Goal: Information Seeking & Learning: Learn about a topic

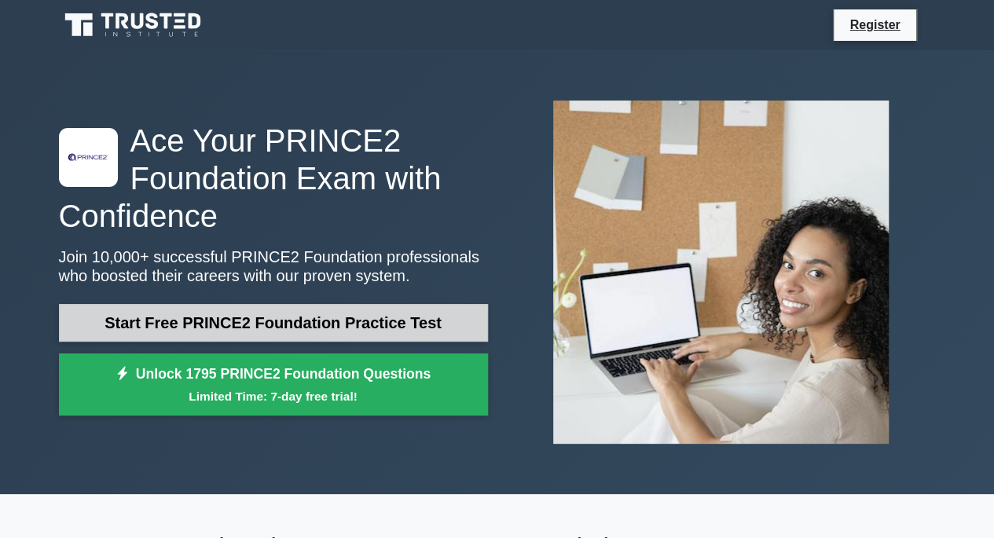
click at [294, 326] on link "Start Free PRINCE2 Foundation Practice Test" at bounding box center [273, 323] width 429 height 38
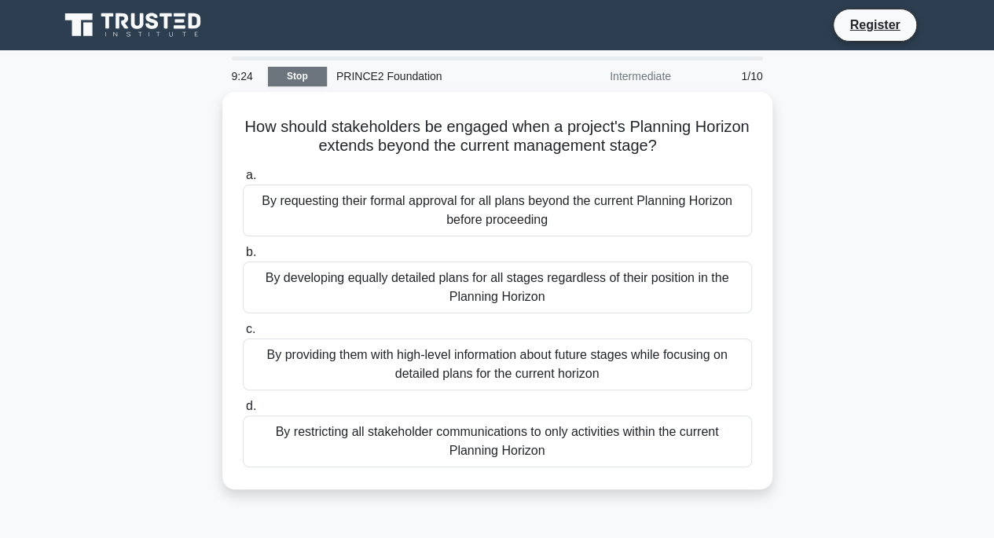
click at [283, 83] on link "Stop" at bounding box center [297, 77] width 59 height 20
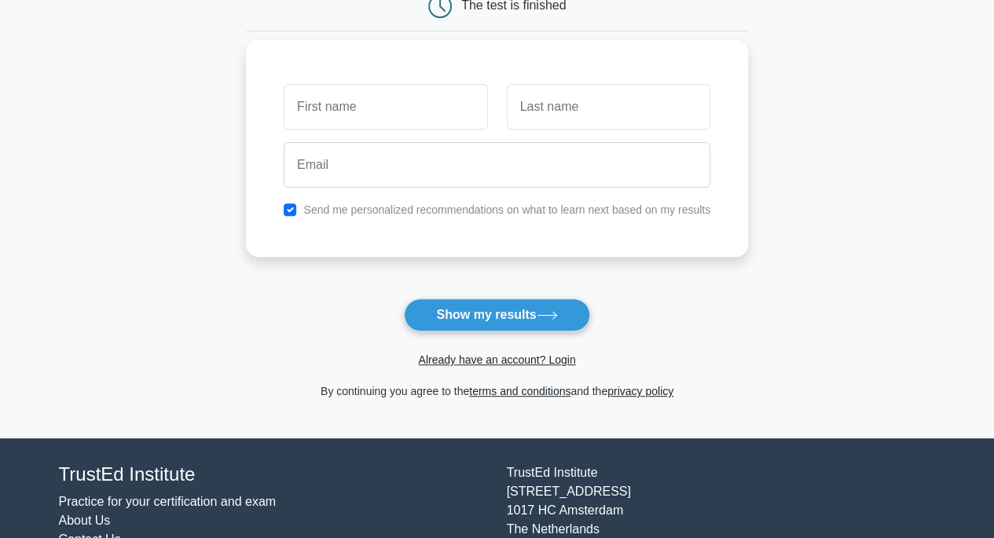
scroll to position [196, 0]
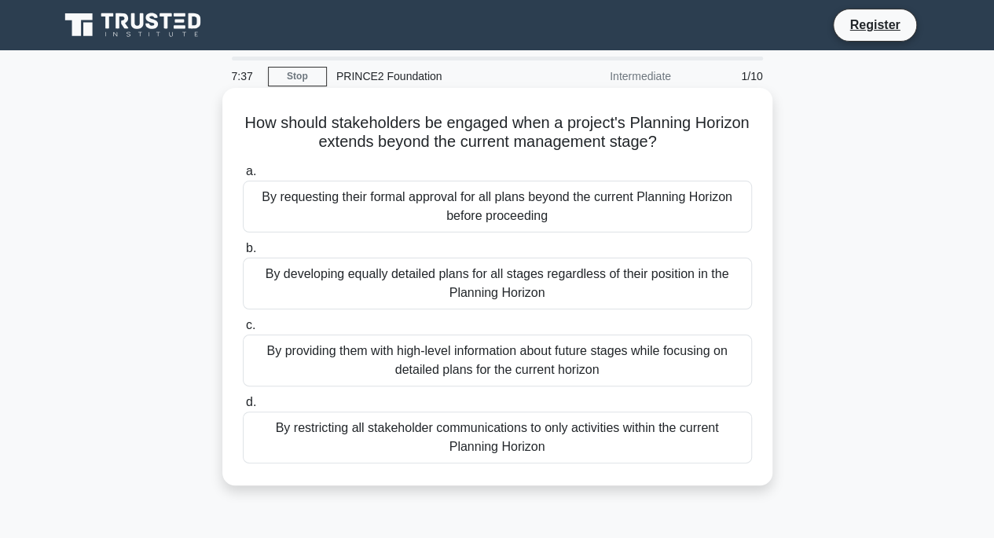
click at [402, 221] on div "By requesting their formal approval for all plans beyond the current Planning H…" at bounding box center [497, 207] width 509 height 52
click at [243, 177] on input "a. By requesting their formal approval for all plans beyond the current Plannin…" at bounding box center [243, 172] width 0 height 10
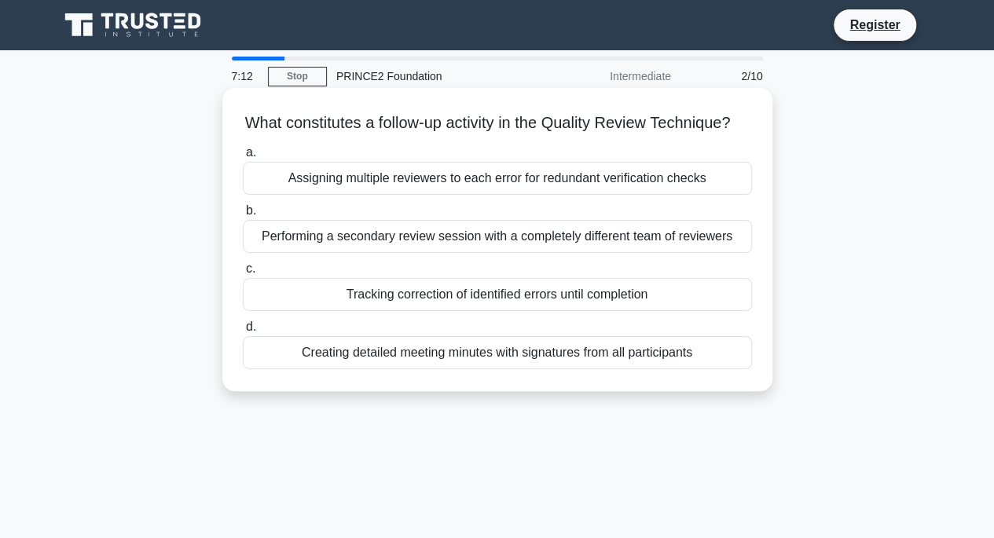
click at [443, 311] on div "Tracking correction of identified errors until completion" at bounding box center [497, 294] width 509 height 33
click at [243, 274] on input "c. Tracking correction of identified errors until completion" at bounding box center [243, 269] width 0 height 10
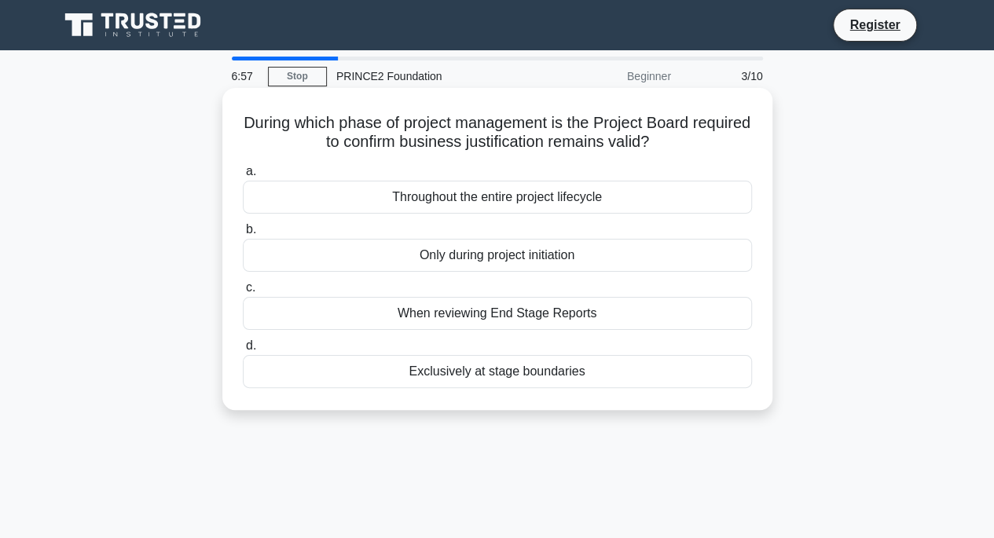
click at [489, 204] on div "Throughout the entire project lifecycle" at bounding box center [497, 197] width 509 height 33
click at [243, 177] on input "a. Throughout the entire project lifecycle" at bounding box center [243, 172] width 0 height 10
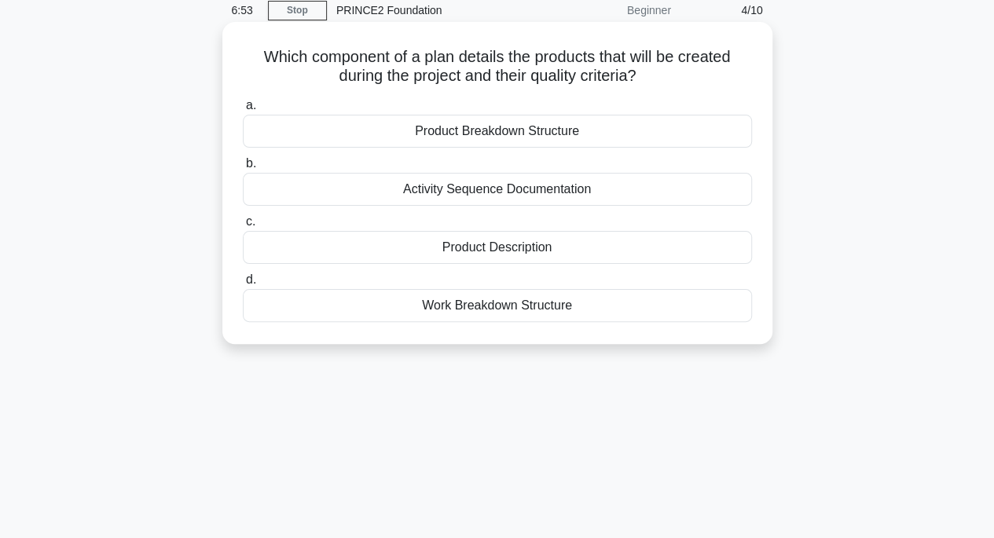
scroll to position [18, 0]
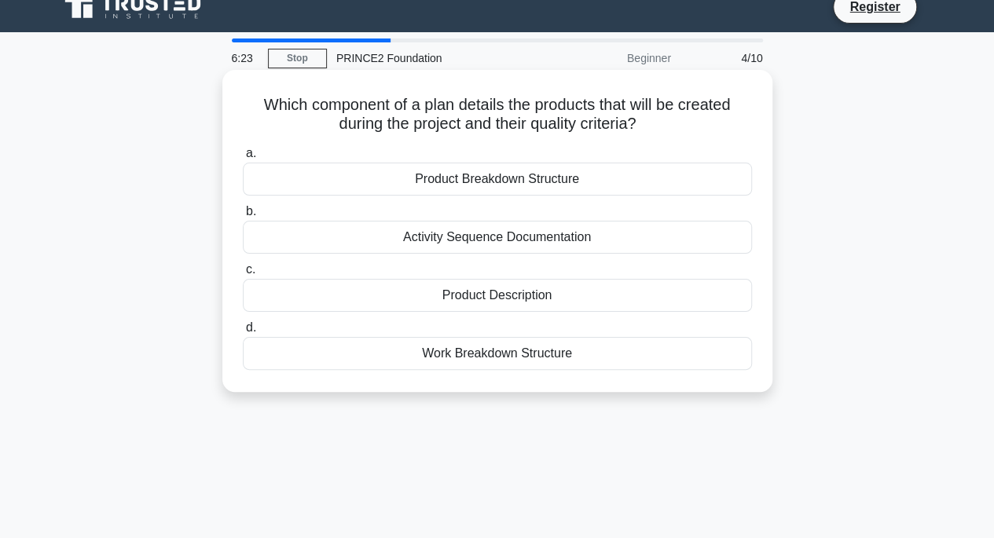
click at [496, 298] on div "Product Description" at bounding box center [497, 295] width 509 height 33
click at [243, 275] on input "c. Product Description" at bounding box center [243, 270] width 0 height 10
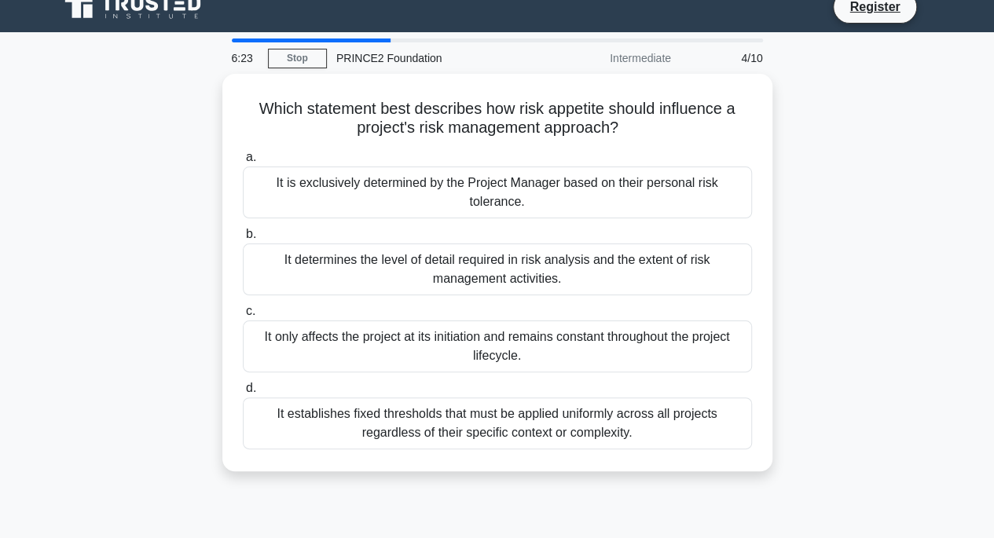
scroll to position [0, 0]
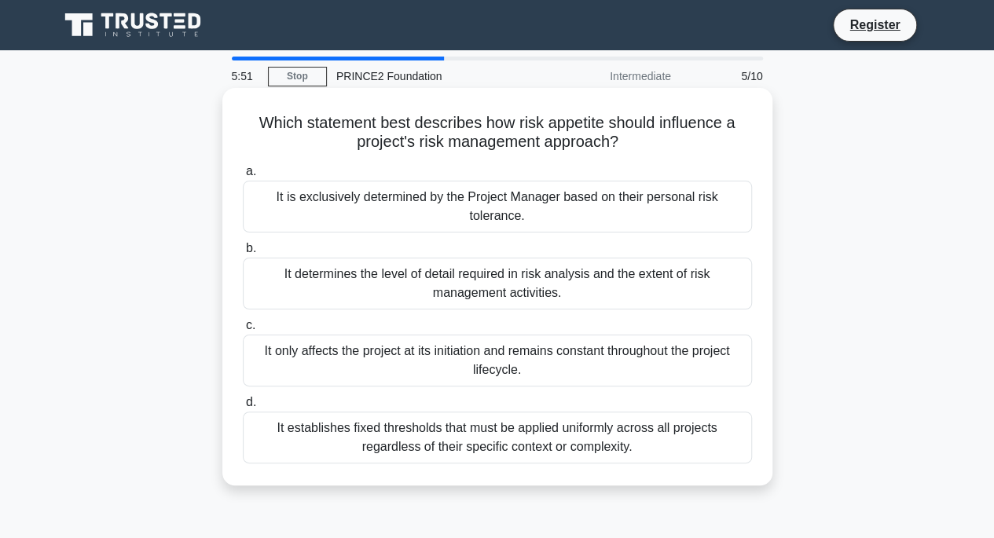
click at [445, 214] on div "It is exclusively determined by the Project Manager based on their personal ris…" at bounding box center [497, 207] width 509 height 52
click at [243, 177] on input "a. It is exclusively determined by the Project Manager based on their personal …" at bounding box center [243, 172] width 0 height 10
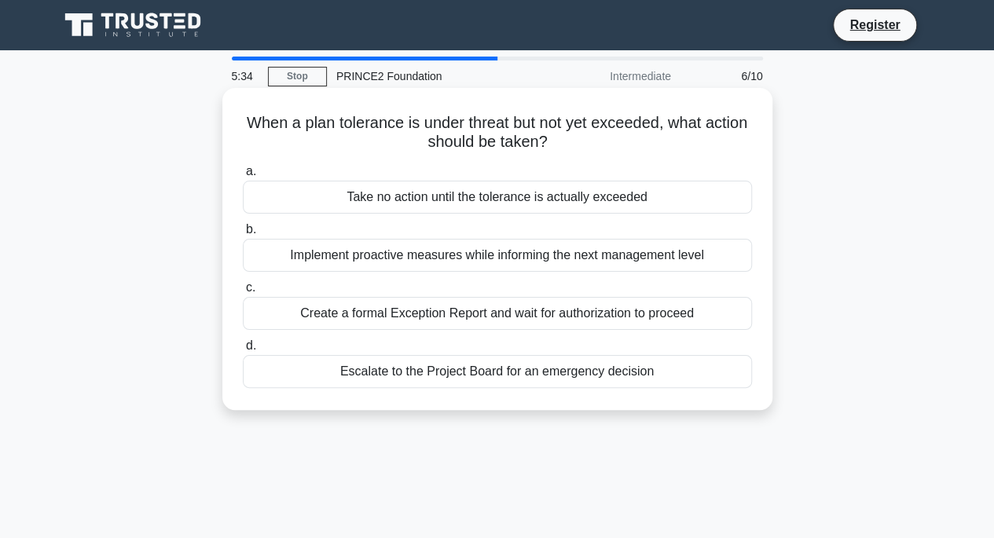
click at [324, 320] on div "Create a formal Exception Report and wait for authorization to proceed" at bounding box center [497, 313] width 509 height 33
click at [243, 293] on input "c. Create a formal Exception Report and wait for authorization to proceed" at bounding box center [243, 288] width 0 height 10
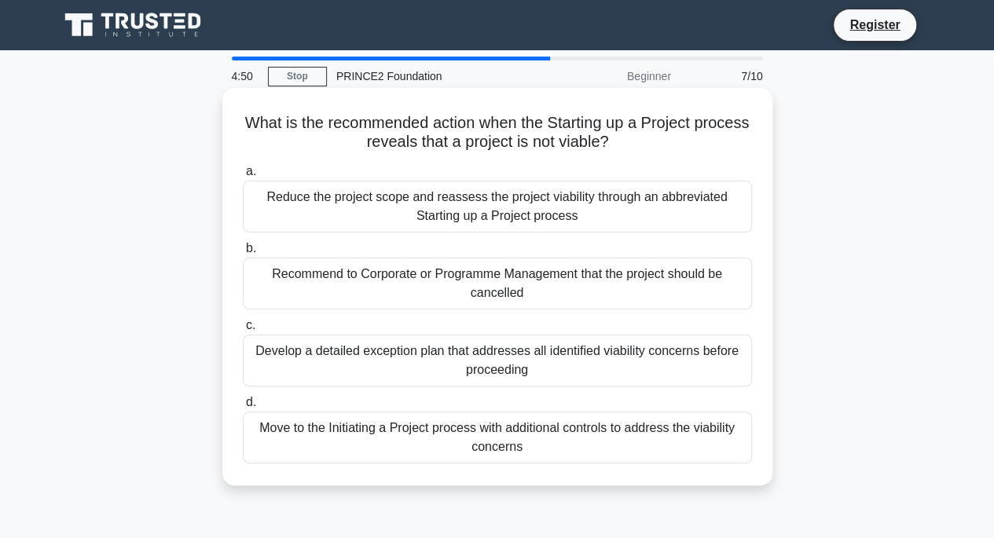
click at [401, 301] on div "Recommend to Corporate or Programme Management that the project should be cance…" at bounding box center [497, 284] width 509 height 52
click at [243, 254] on input "b. Recommend to Corporate or Programme Management that the project should be ca…" at bounding box center [243, 249] width 0 height 10
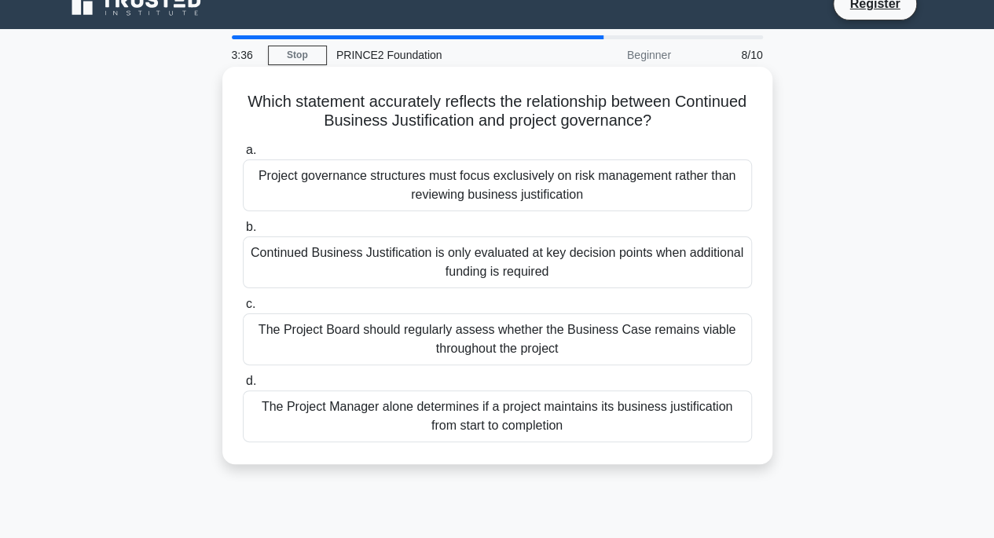
scroll to position [22, 0]
click at [377, 194] on div "Project governance structures must focus exclusively on risk management rather …" at bounding box center [497, 185] width 509 height 52
click at [243, 155] on input "a. Project governance structures must focus exclusively on risk management rath…" at bounding box center [243, 150] width 0 height 10
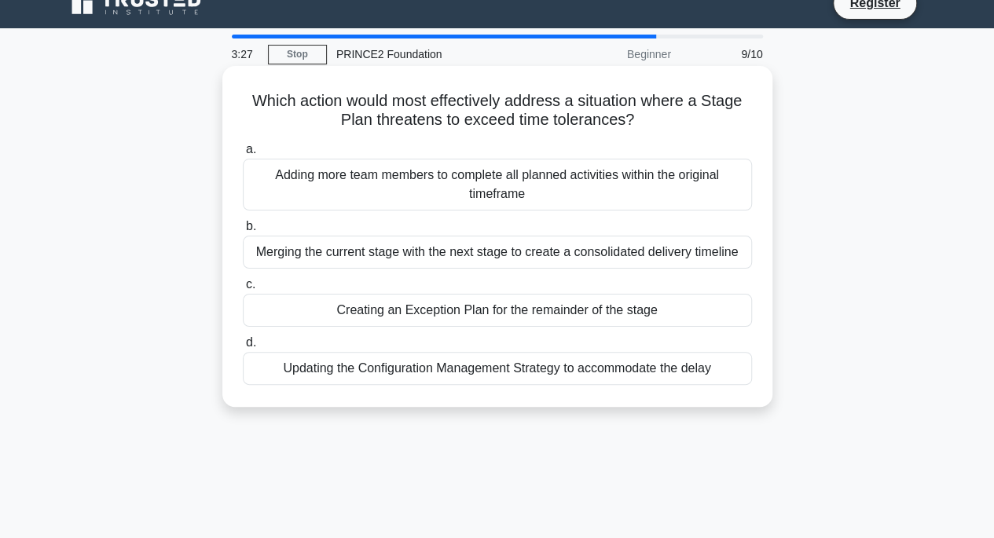
scroll to position [0, 0]
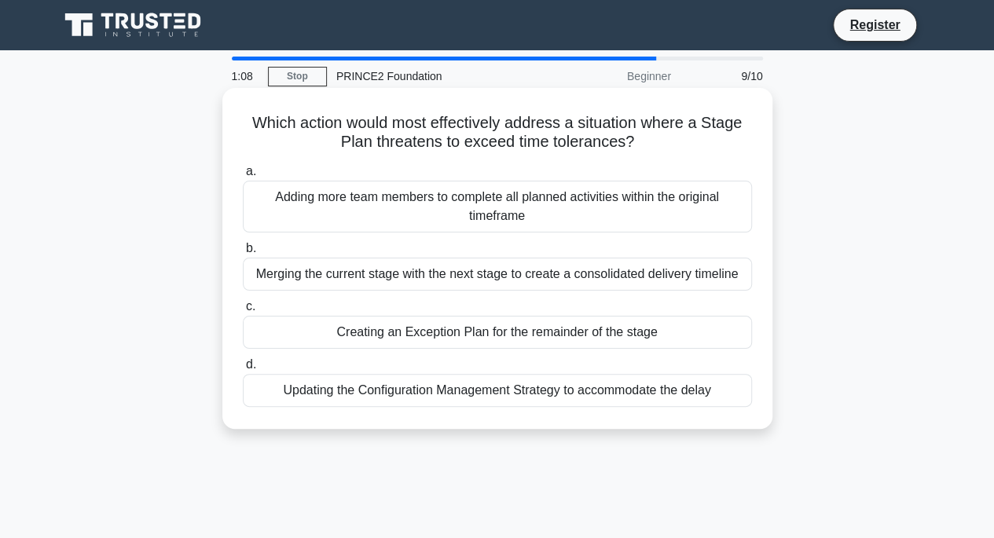
click at [354, 388] on div "Updating the Configuration Management Strategy to accommodate the delay" at bounding box center [497, 390] width 509 height 33
click at [243, 370] on input "d. Updating the Configuration Management Strategy to accommodate the delay" at bounding box center [243, 365] width 0 height 10
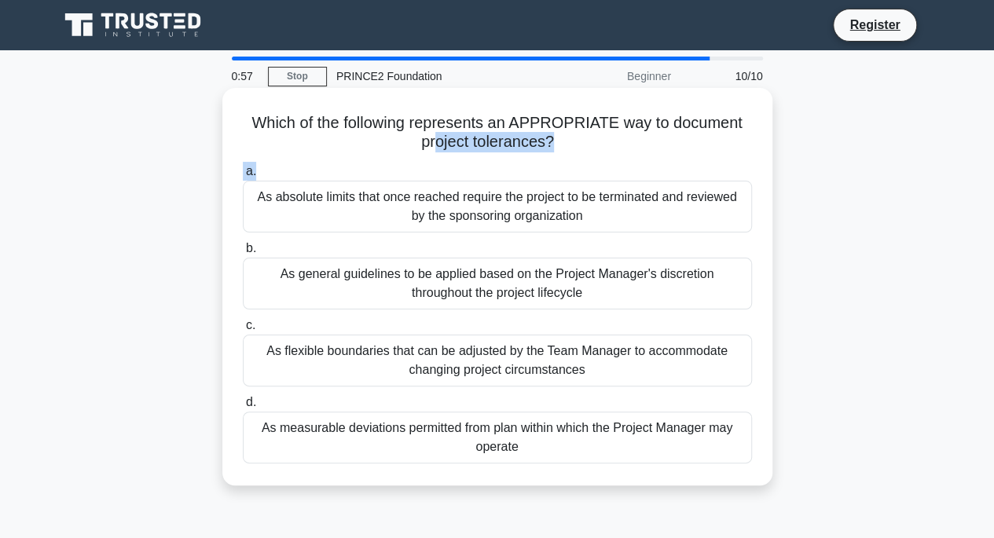
drag, startPoint x: 368, startPoint y: 163, endPoint x: 431, endPoint y: 156, distance: 63.2
click at [431, 156] on div "Which of the following represents an APPROPRIATE way to document project tolera…" at bounding box center [497, 286] width 537 height 385
click at [402, 159] on div "a. As absolute limits that once reached require the project to be terminated an…" at bounding box center [497, 313] width 528 height 308
click at [347, 363] on div "As flexible boundaries that can be adjusted by the Team Manager to accommodate …" at bounding box center [497, 361] width 509 height 52
click at [243, 331] on input "c. As flexible boundaries that can be adjusted by the Team Manager to accommoda…" at bounding box center [243, 326] width 0 height 10
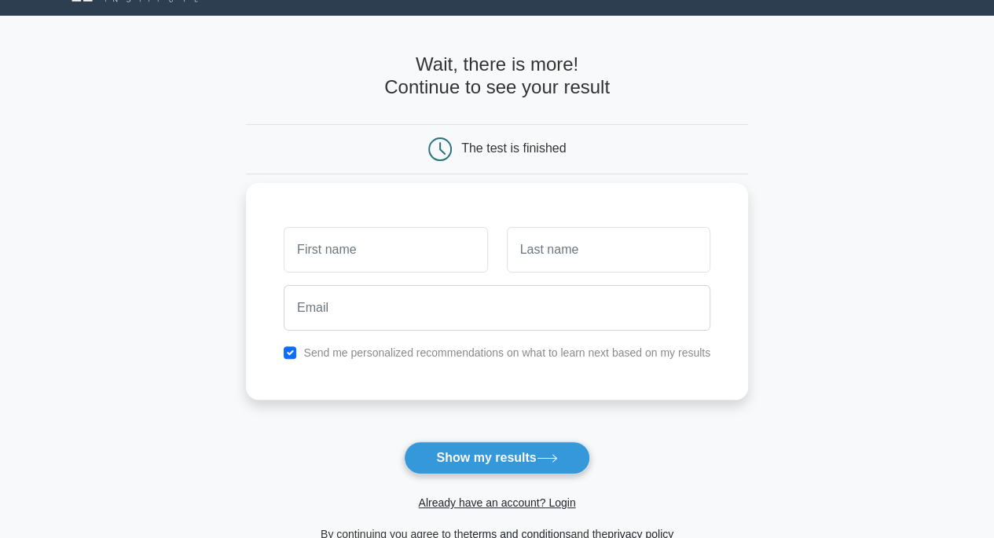
scroll to position [38, 0]
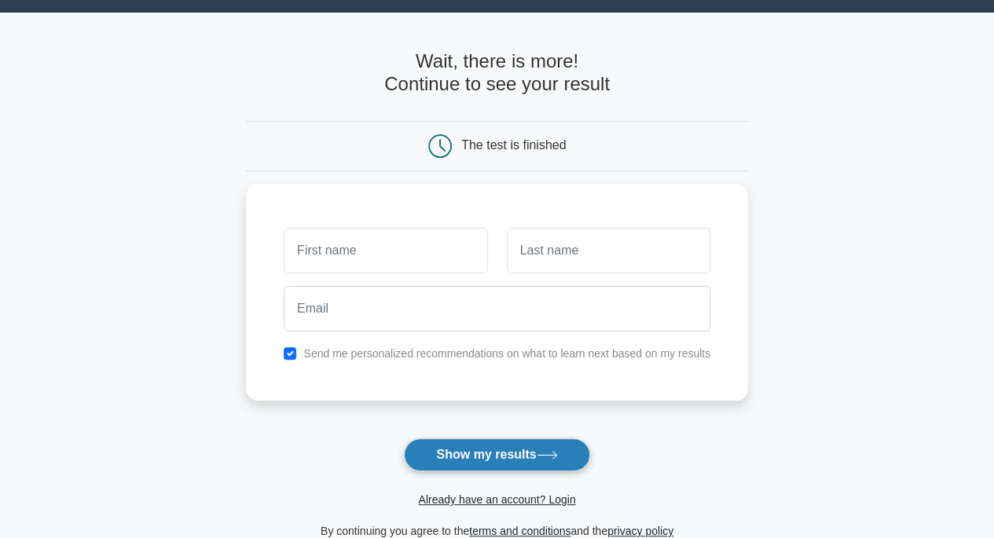
click at [508, 460] on button "Show my results" at bounding box center [496, 454] width 185 height 33
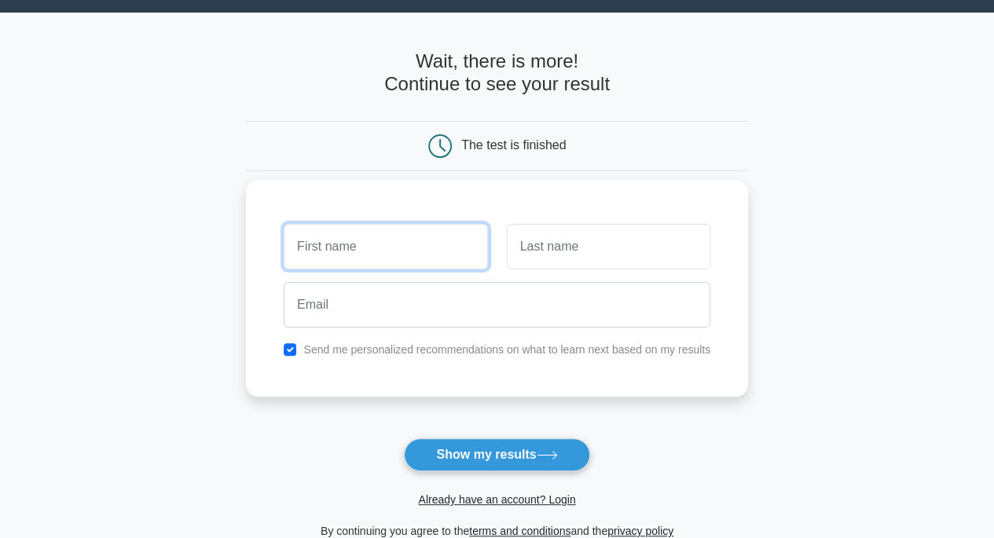
click at [445, 259] on input "text" at bounding box center [385, 247] width 203 height 46
type input "khalid"
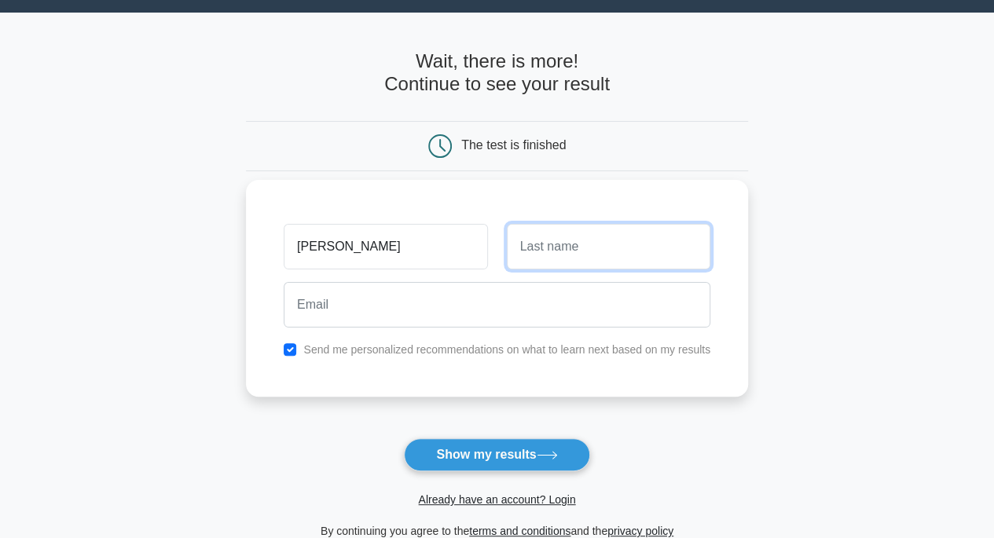
click at [562, 255] on input "text" at bounding box center [608, 247] width 203 height 46
type input "muritala"
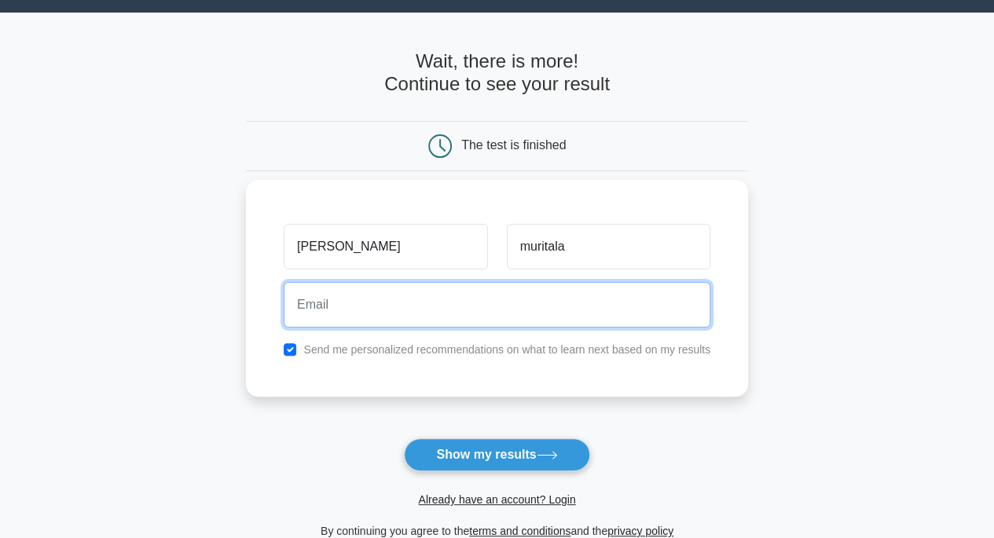
click at [483, 320] on input "email" at bounding box center [497, 305] width 427 height 46
type input "khalidmuritala233@gmail.com"
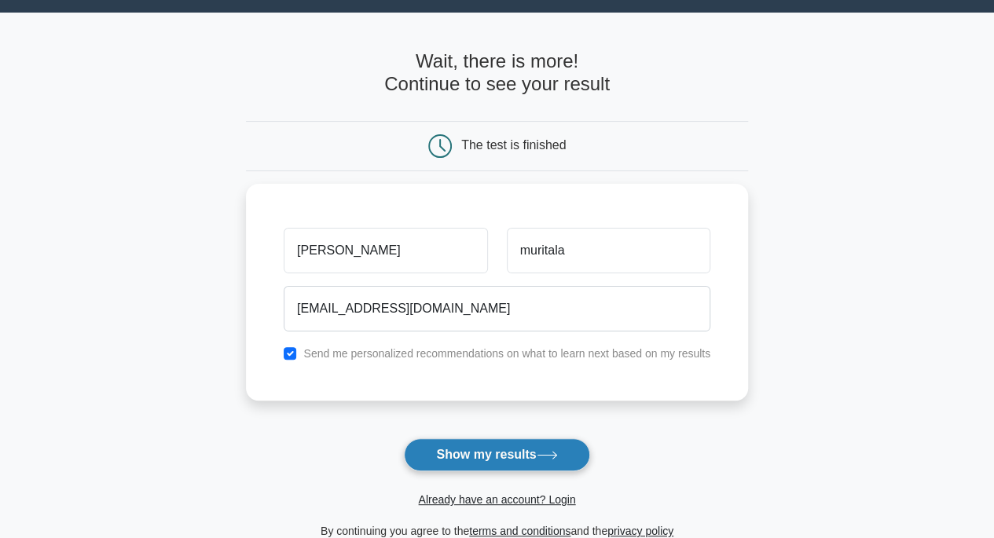
click at [468, 452] on button "Show my results" at bounding box center [496, 454] width 185 height 33
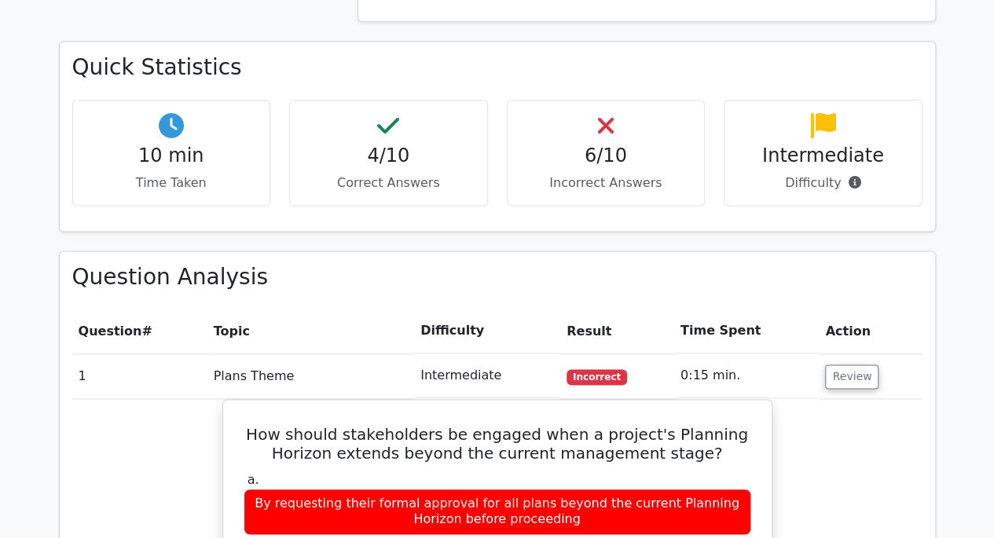
scroll to position [969, 0]
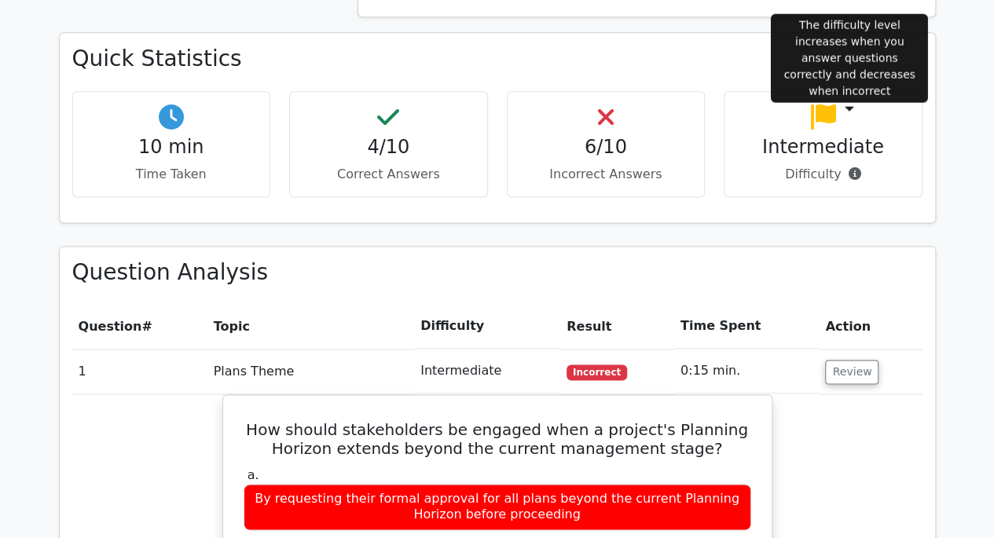
click at [853, 167] on icon at bounding box center [854, 173] width 13 height 13
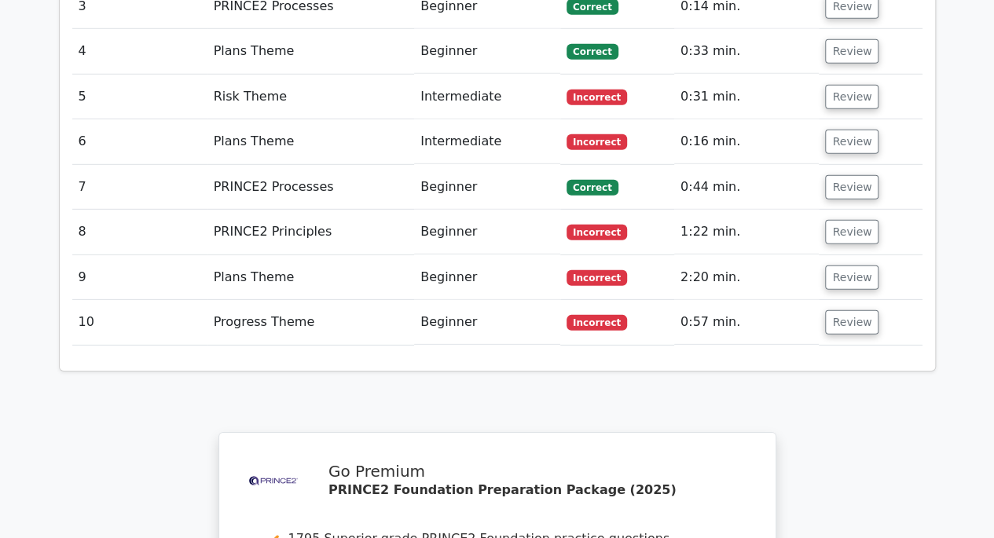
scroll to position [2270, 0]
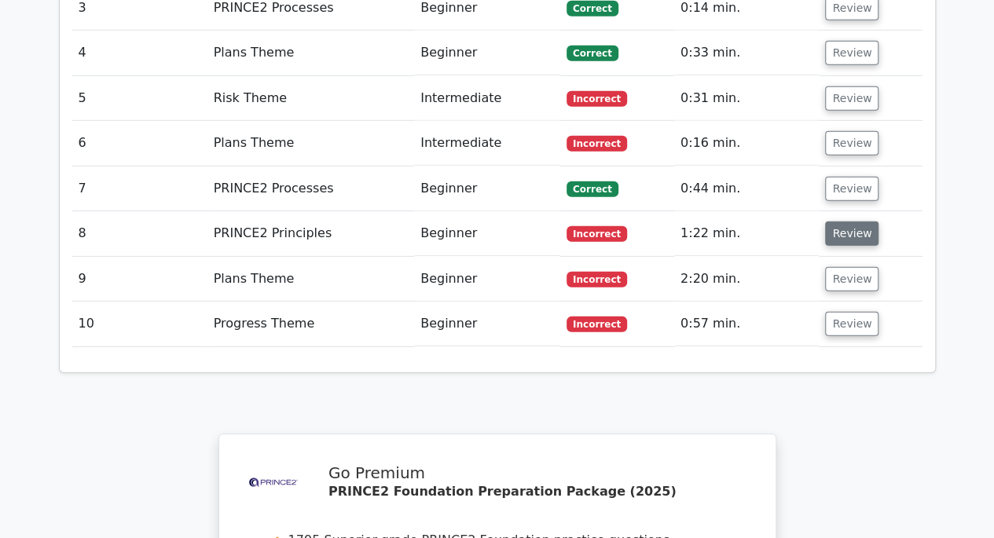
drag, startPoint x: 698, startPoint y: 198, endPoint x: 842, endPoint y: 129, distance: 160.2
click at [842, 222] on button "Review" at bounding box center [851, 234] width 53 height 24
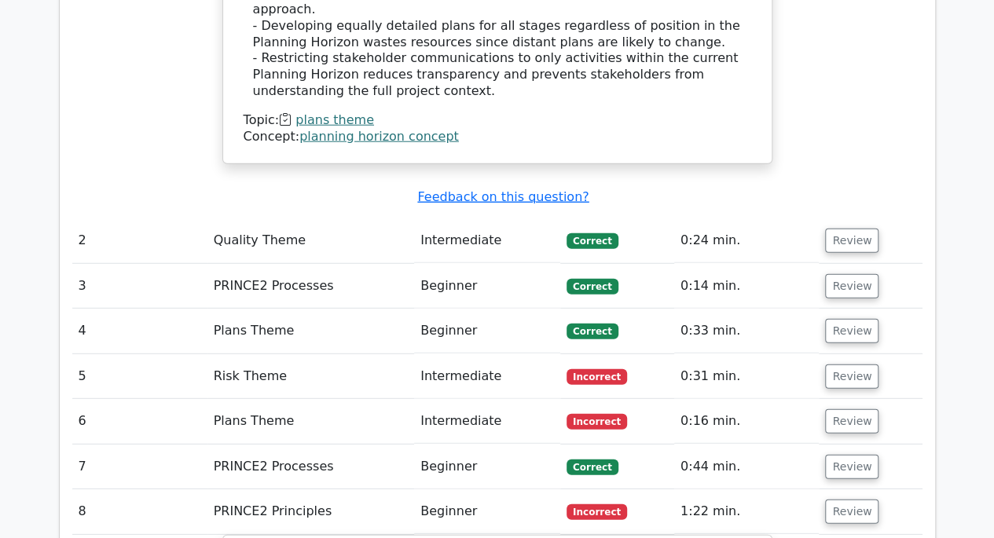
scroll to position [1993, 0]
click at [836, 364] on button "Review" at bounding box center [851, 376] width 53 height 24
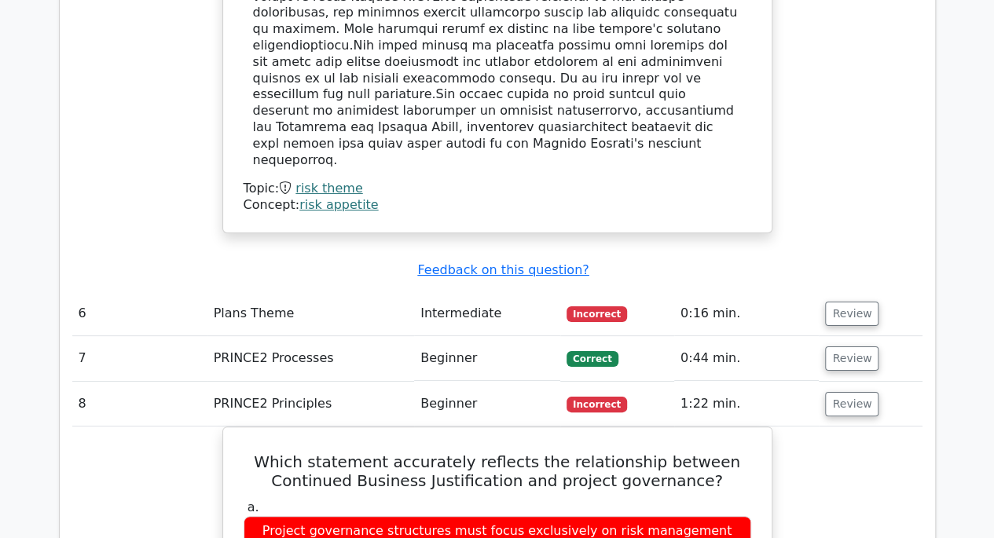
scroll to position [2955, 0]
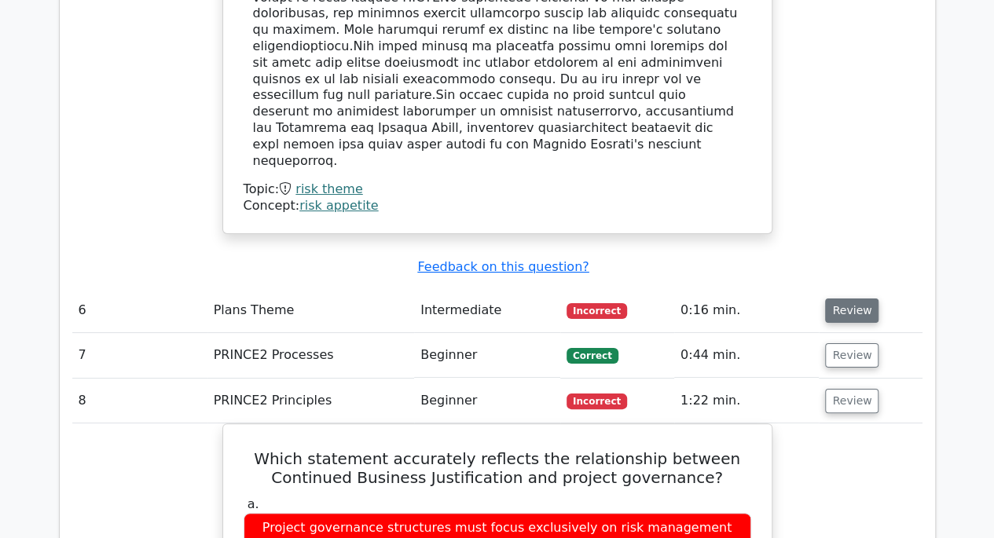
click at [847, 299] on button "Review" at bounding box center [851, 311] width 53 height 24
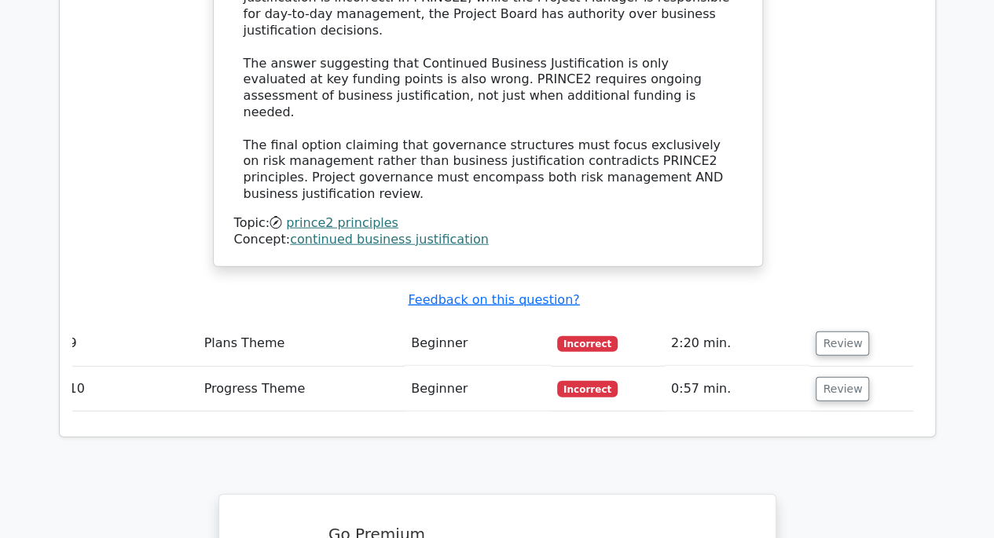
scroll to position [4779, 0]
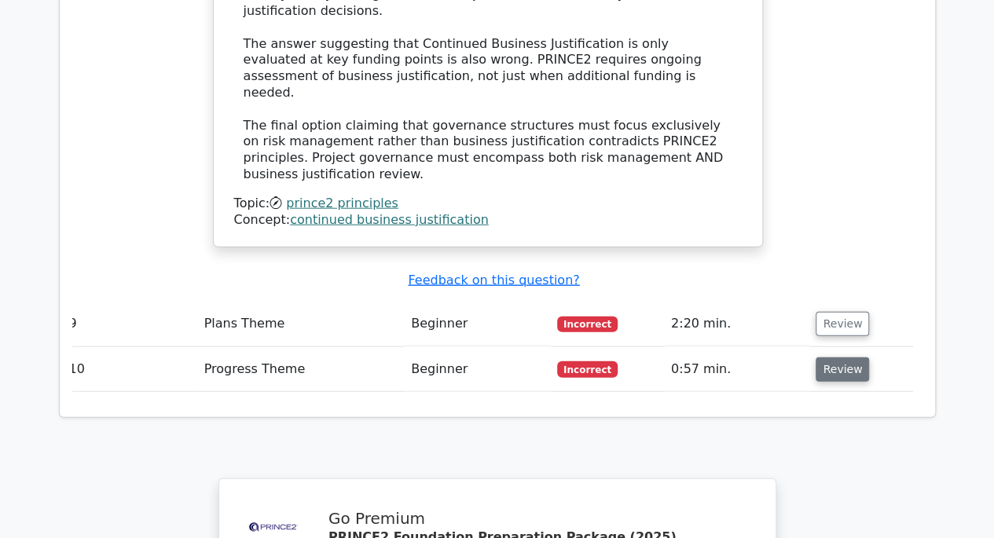
click at [841, 357] on button "Review" at bounding box center [841, 369] width 53 height 24
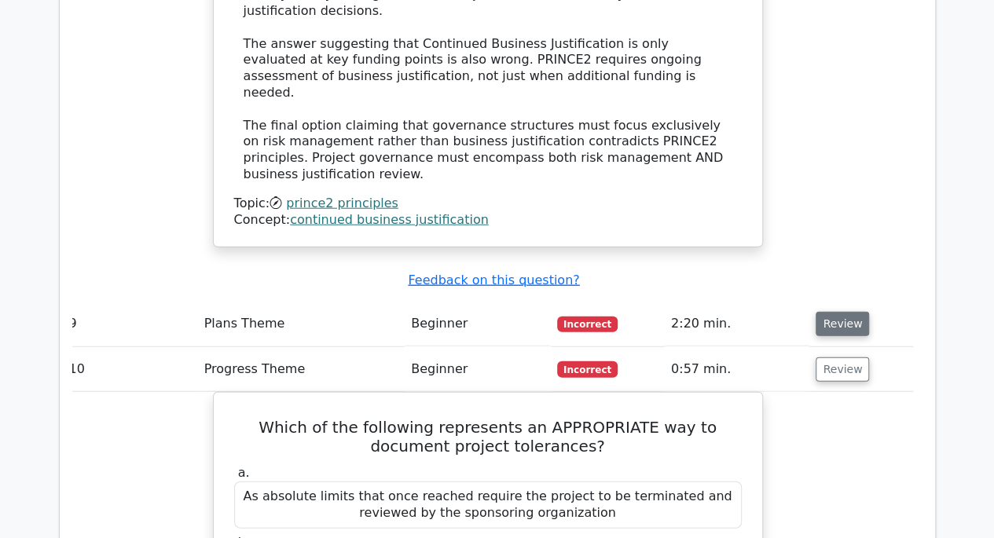
click at [827, 312] on button "Review" at bounding box center [841, 324] width 53 height 24
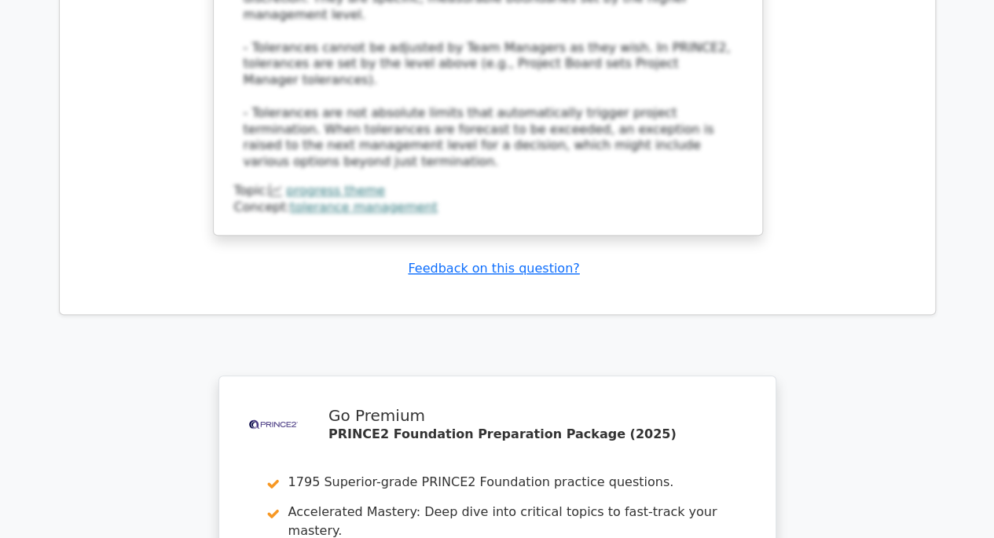
scroll to position [6568, 0]
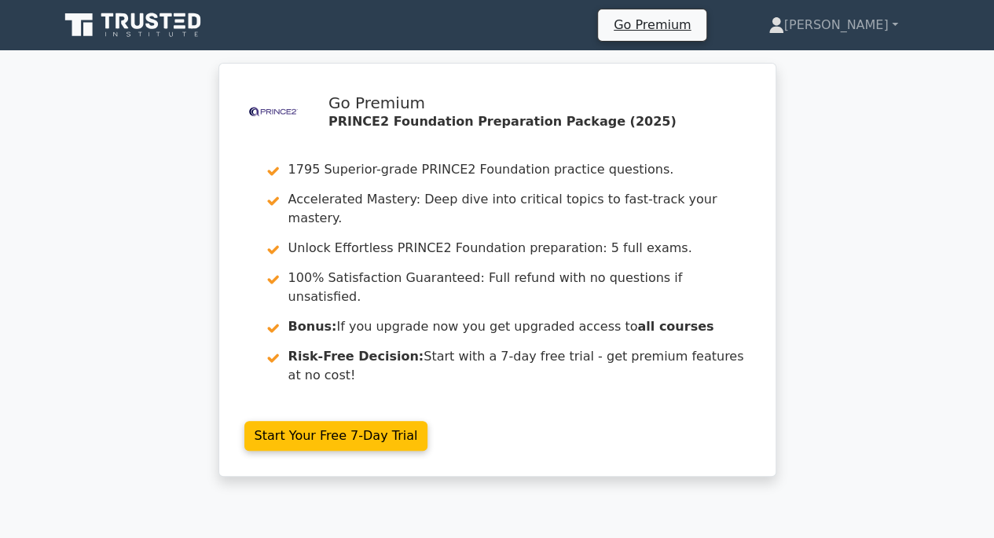
click at [712, 49] on nav "Go Premium [PERSON_NAME] Profile" at bounding box center [497, 25] width 994 height 50
click at [700, 35] on link "Go Premium" at bounding box center [652, 24] width 96 height 21
